Goal: Information Seeking & Learning: Learn about a topic

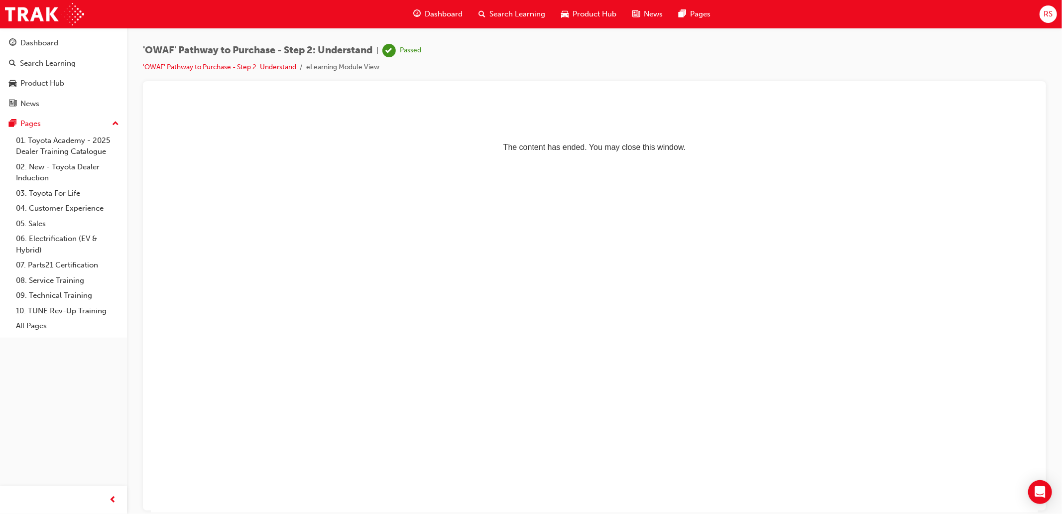
click at [425, 20] on span "Dashboard" at bounding box center [444, 13] width 38 height 11
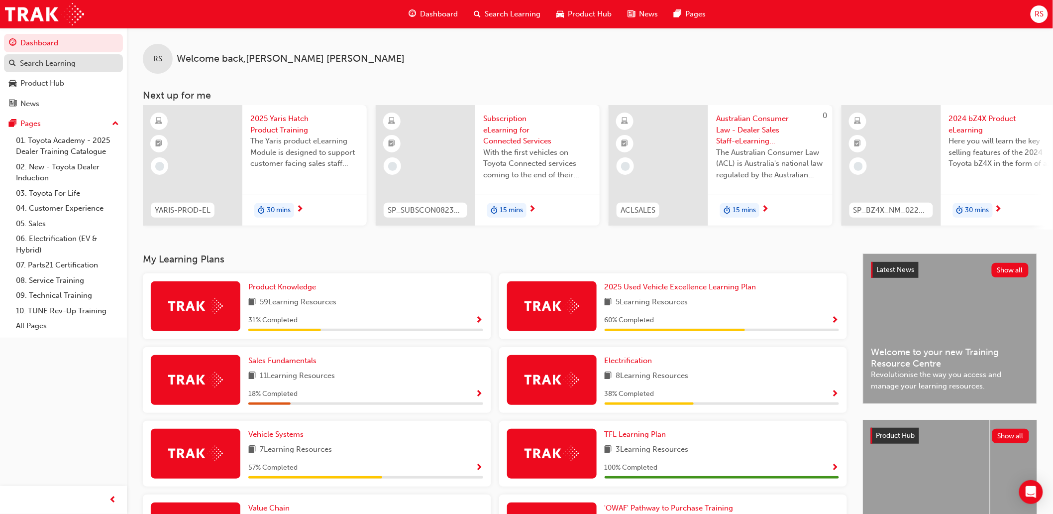
click at [41, 59] on div "Search Learning" at bounding box center [48, 63] width 56 height 11
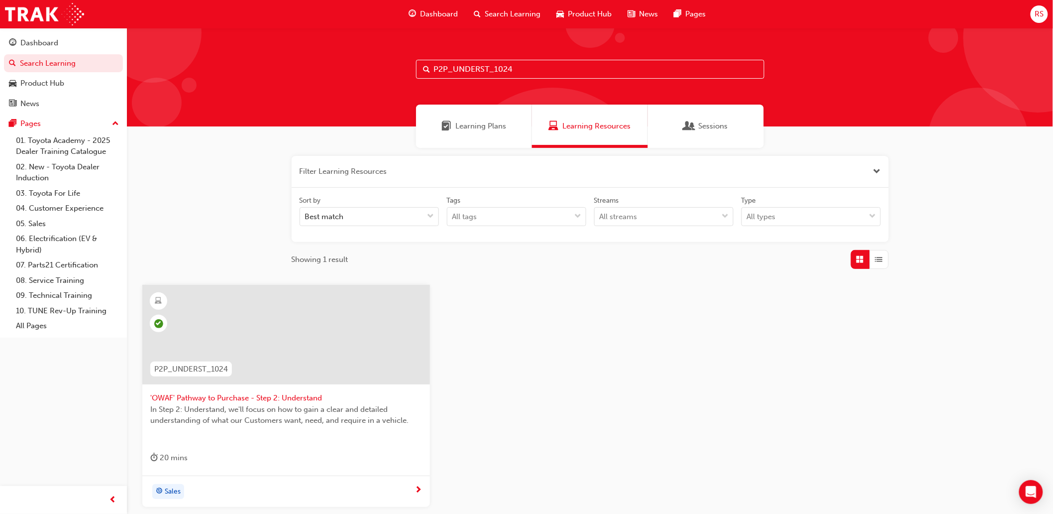
drag, startPoint x: 539, startPoint y: 72, endPoint x: 203, endPoint y: 53, distance: 336.6
click at [203, 53] on div "P2P_UNDERST_1024" at bounding box center [590, 77] width 926 height 99
paste input "ADVISE"
type input "P2P_ADVISE_1024"
click at [234, 389] on div at bounding box center [286, 343] width 272 height 100
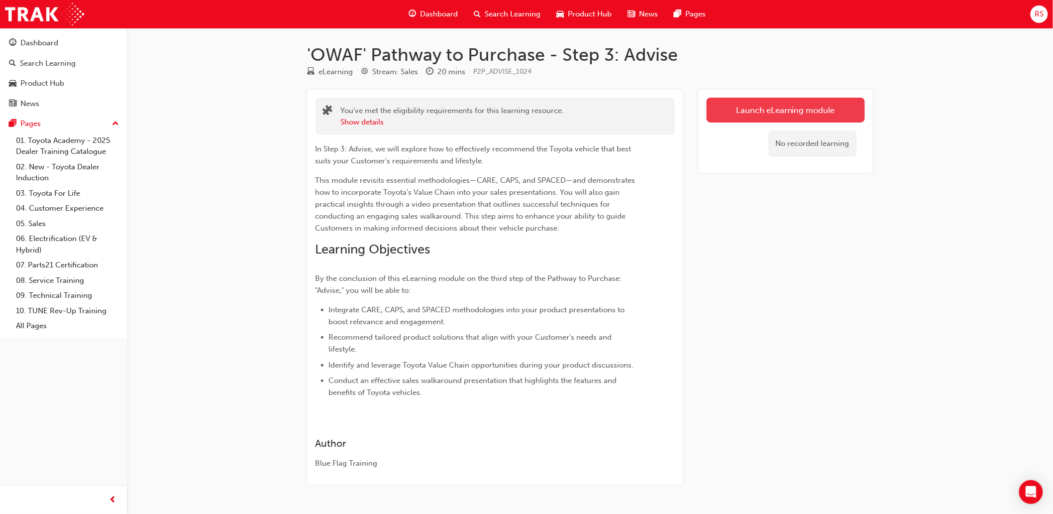
click at [779, 118] on link "Launch eLearning module" at bounding box center [786, 110] width 158 height 25
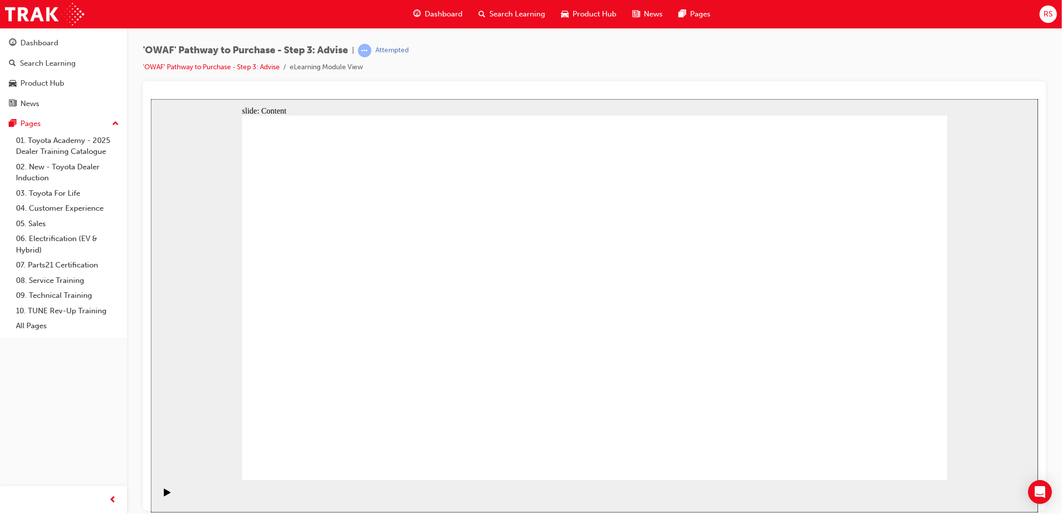
drag, startPoint x: 922, startPoint y: 450, endPoint x: 1034, endPoint y: 454, distance: 111.6
drag, startPoint x: 859, startPoint y: 449, endPoint x: 891, endPoint y: 457, distance: 32.5
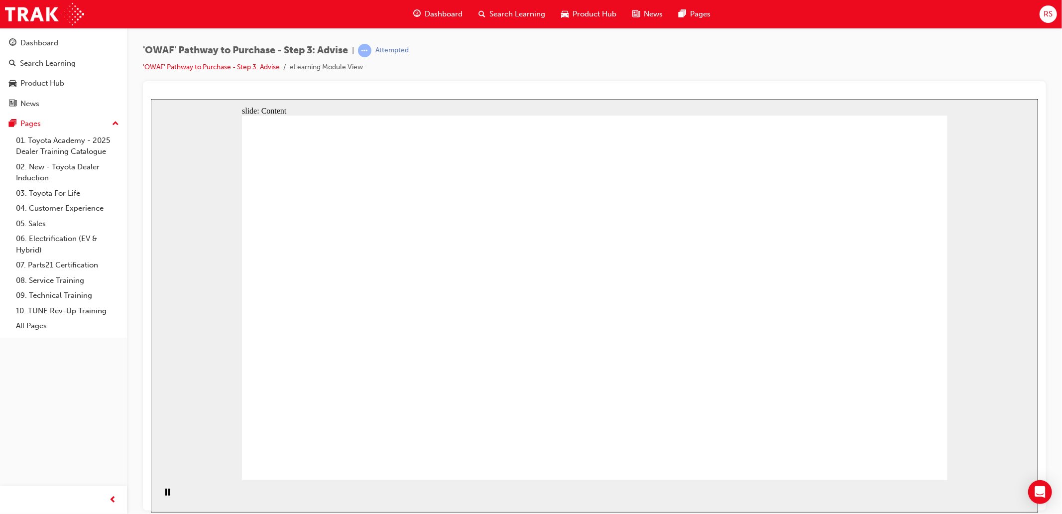
drag, startPoint x: 352, startPoint y: 266, endPoint x: 349, endPoint y: 319, distance: 52.9
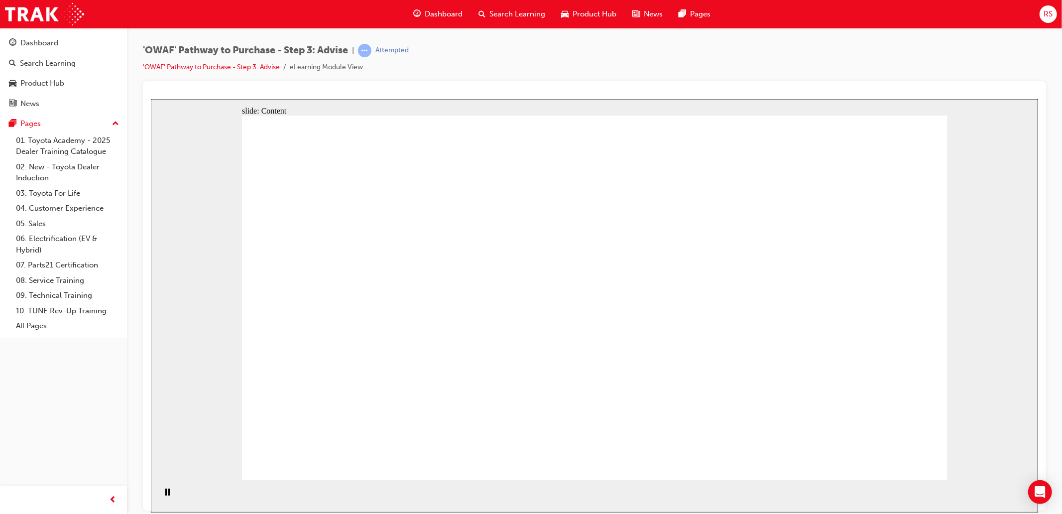
drag, startPoint x: 466, startPoint y: 302, endPoint x: 469, endPoint y: 294, distance: 8.5
drag, startPoint x: 738, startPoint y: 354, endPoint x: 928, endPoint y: 331, distance: 192.0
